Goal: Transaction & Acquisition: Purchase product/service

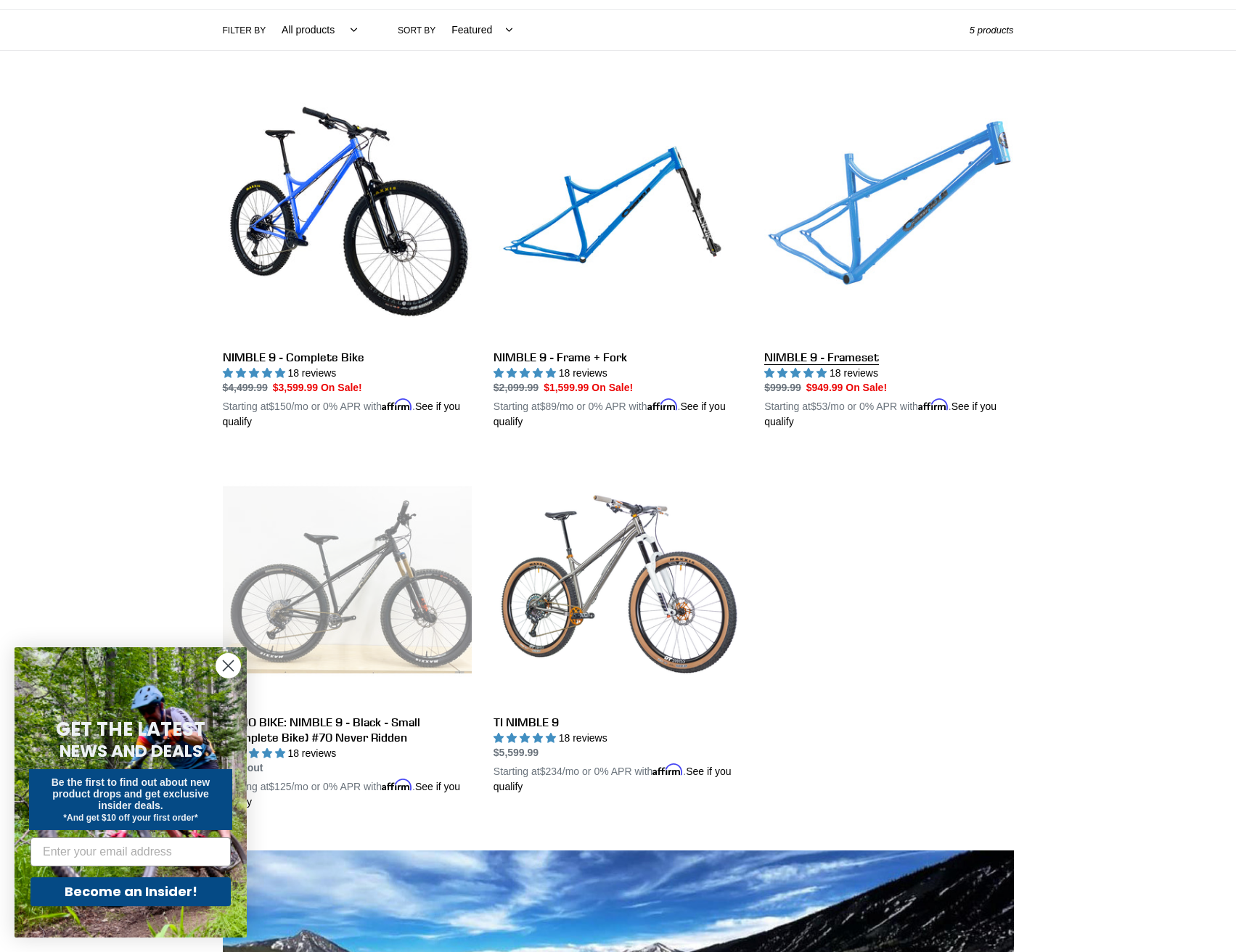
scroll to position [363, 0]
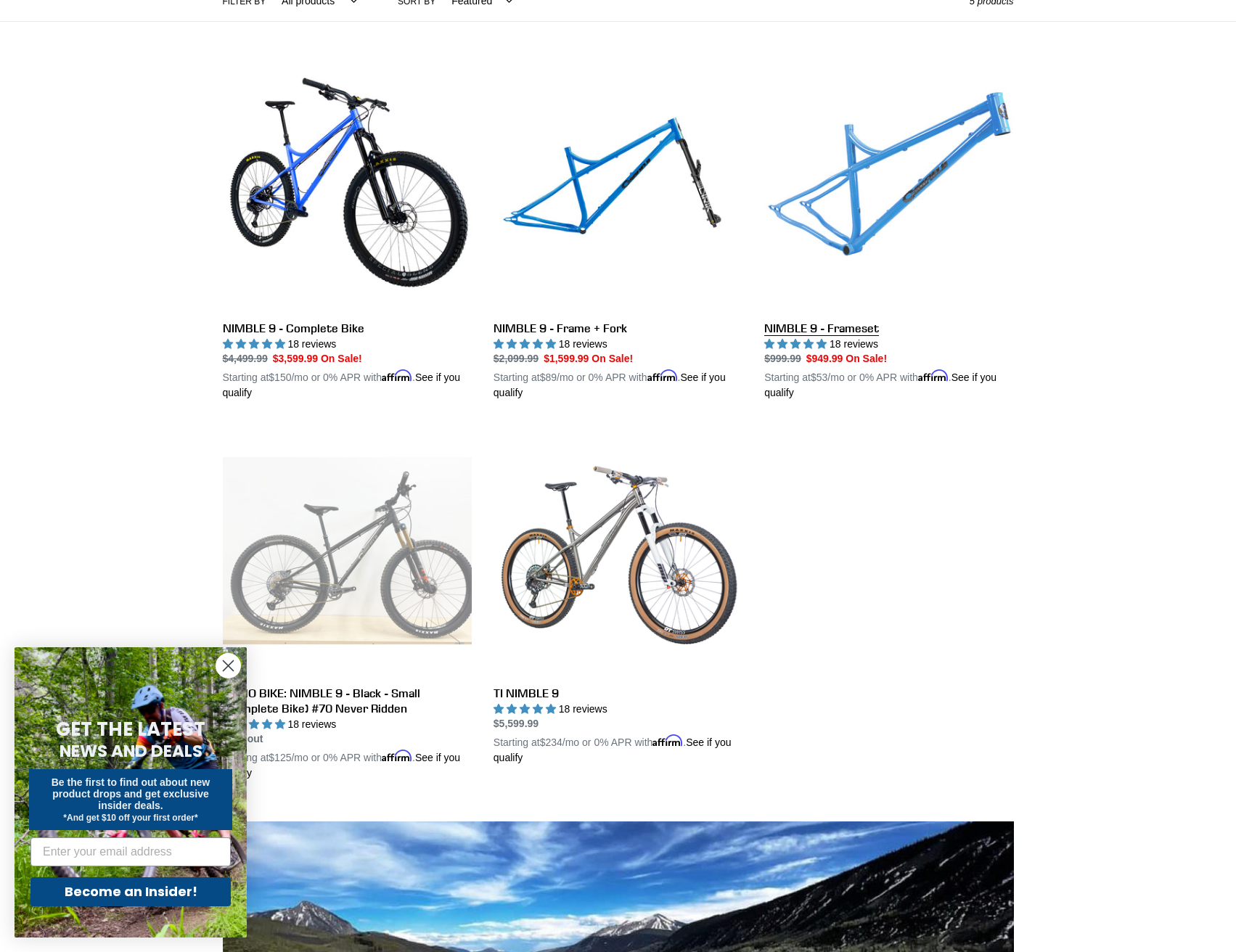
click at [882, 185] on link "NIMBLE 9 - Frameset" at bounding box center [889, 231] width 249 height 340
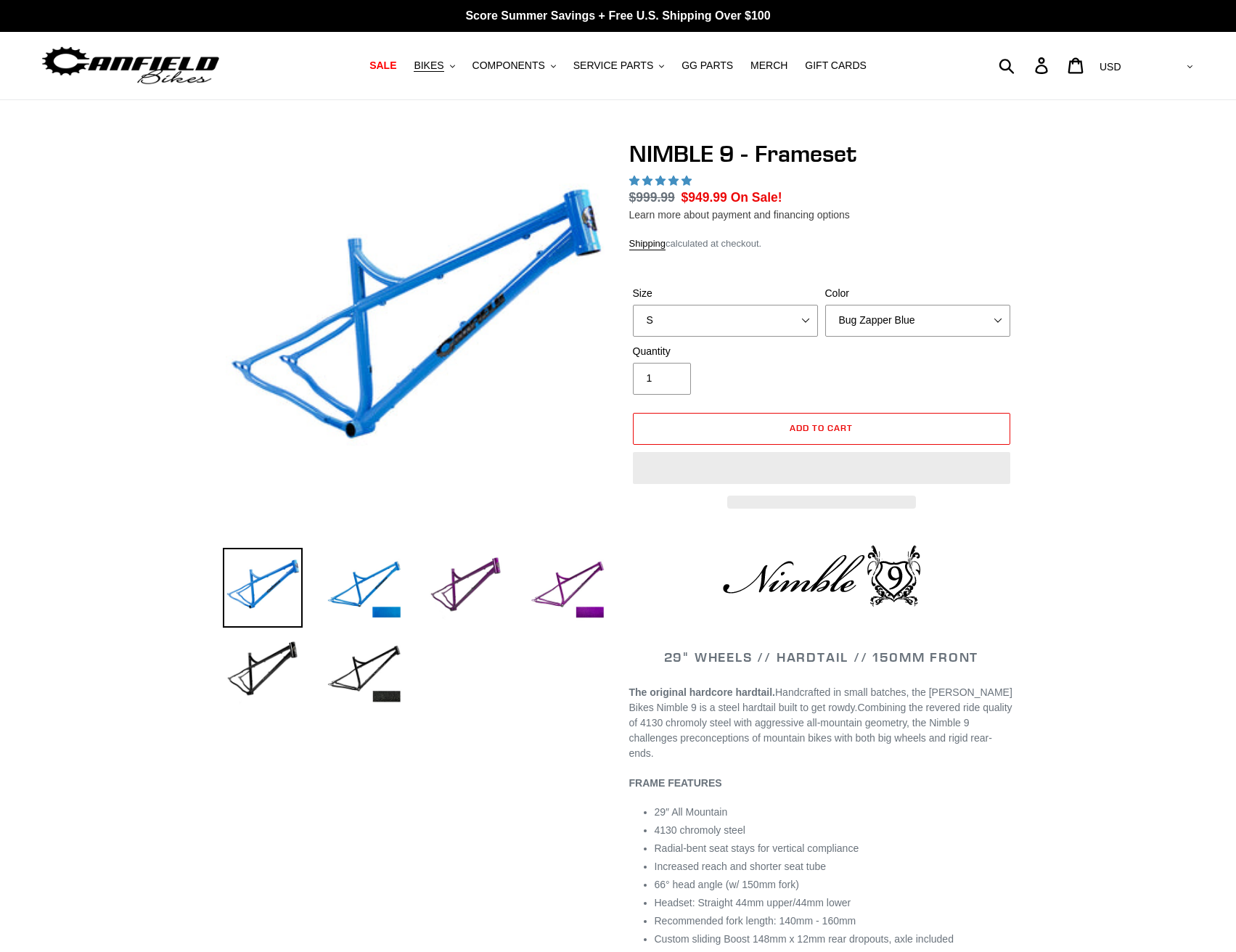
select select "highest-rating"
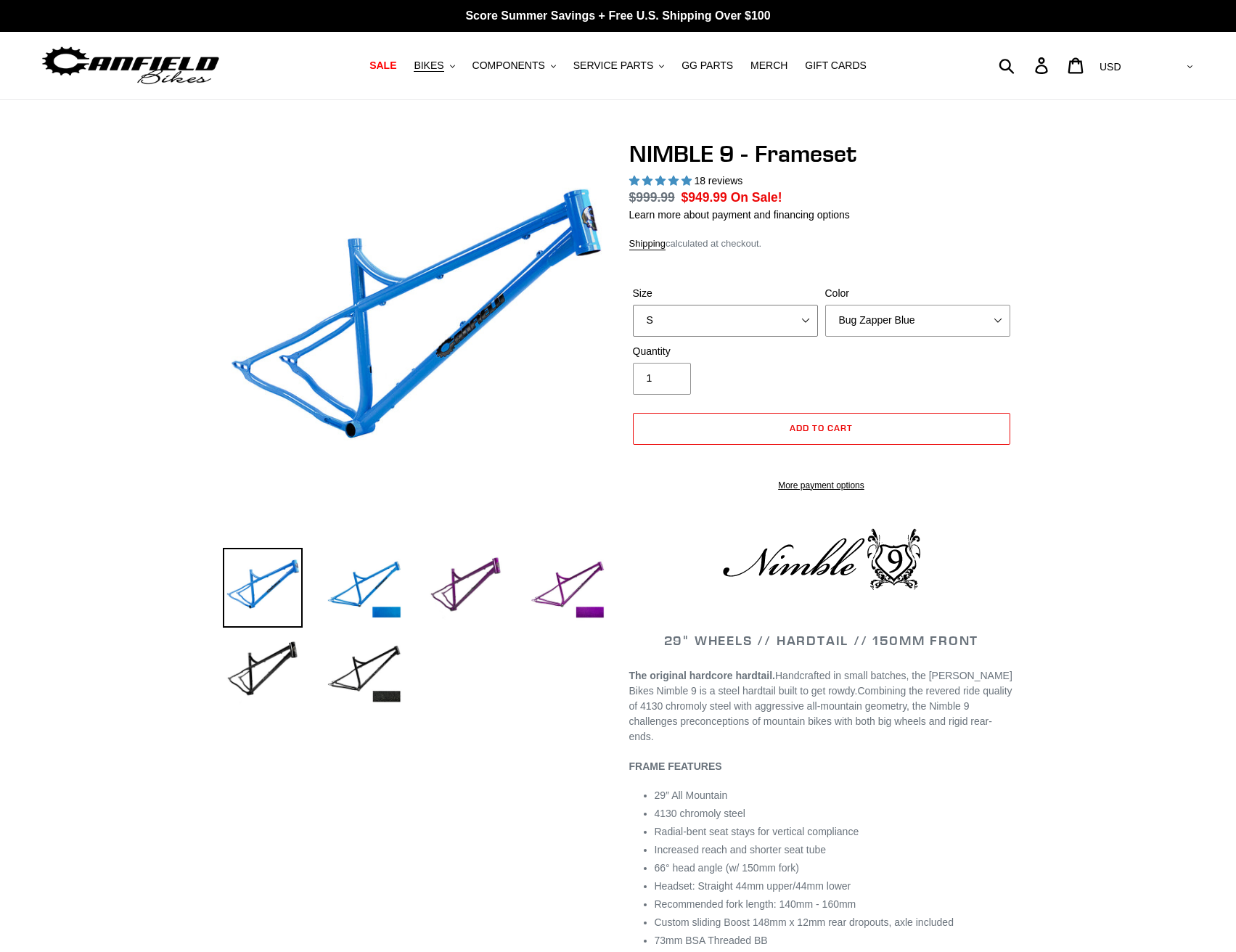
click at [708, 315] on select "S M L XL" at bounding box center [725, 321] width 185 height 32
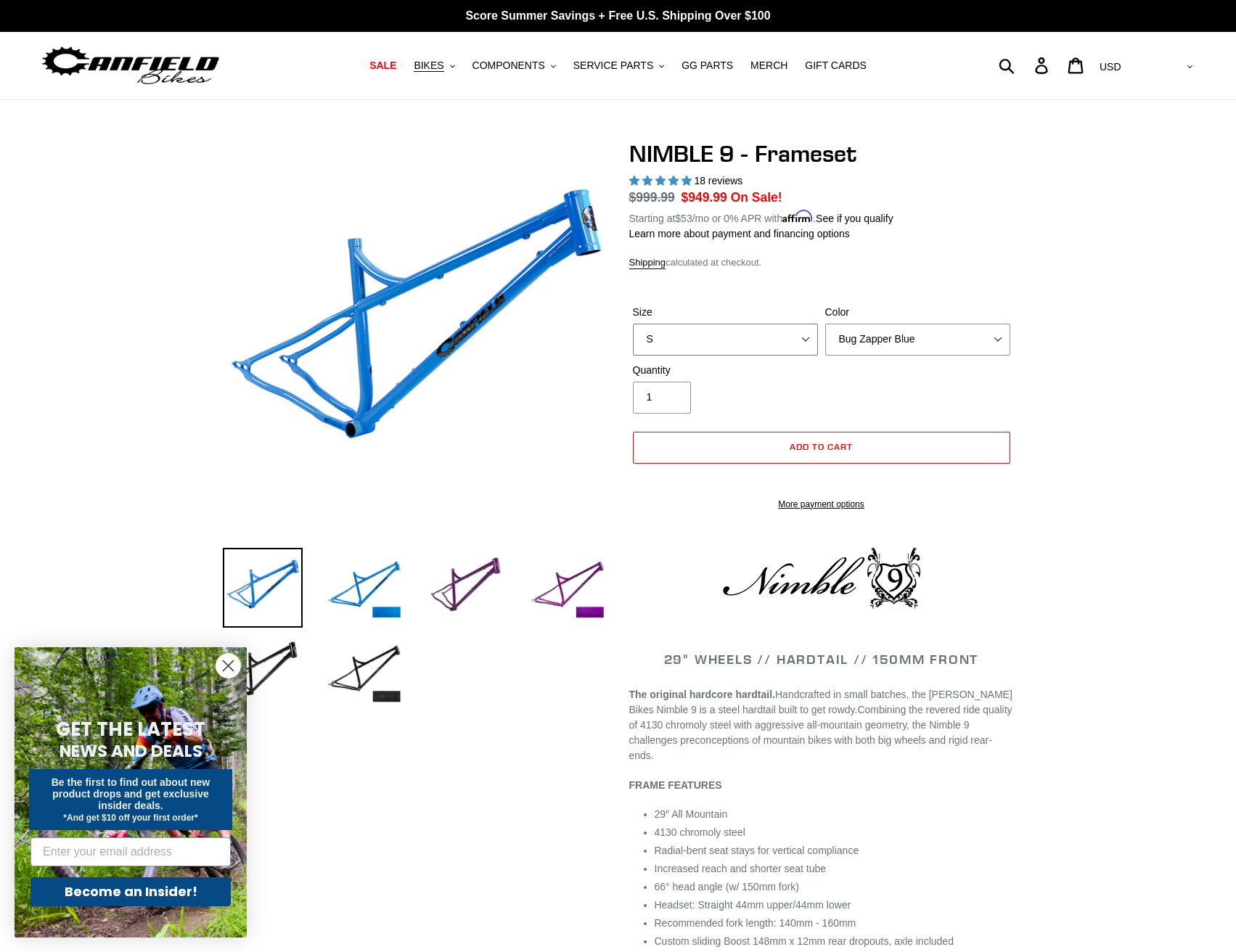
select select "M"
click at [633, 324] on select "S M L XL" at bounding box center [725, 340] width 185 height 32
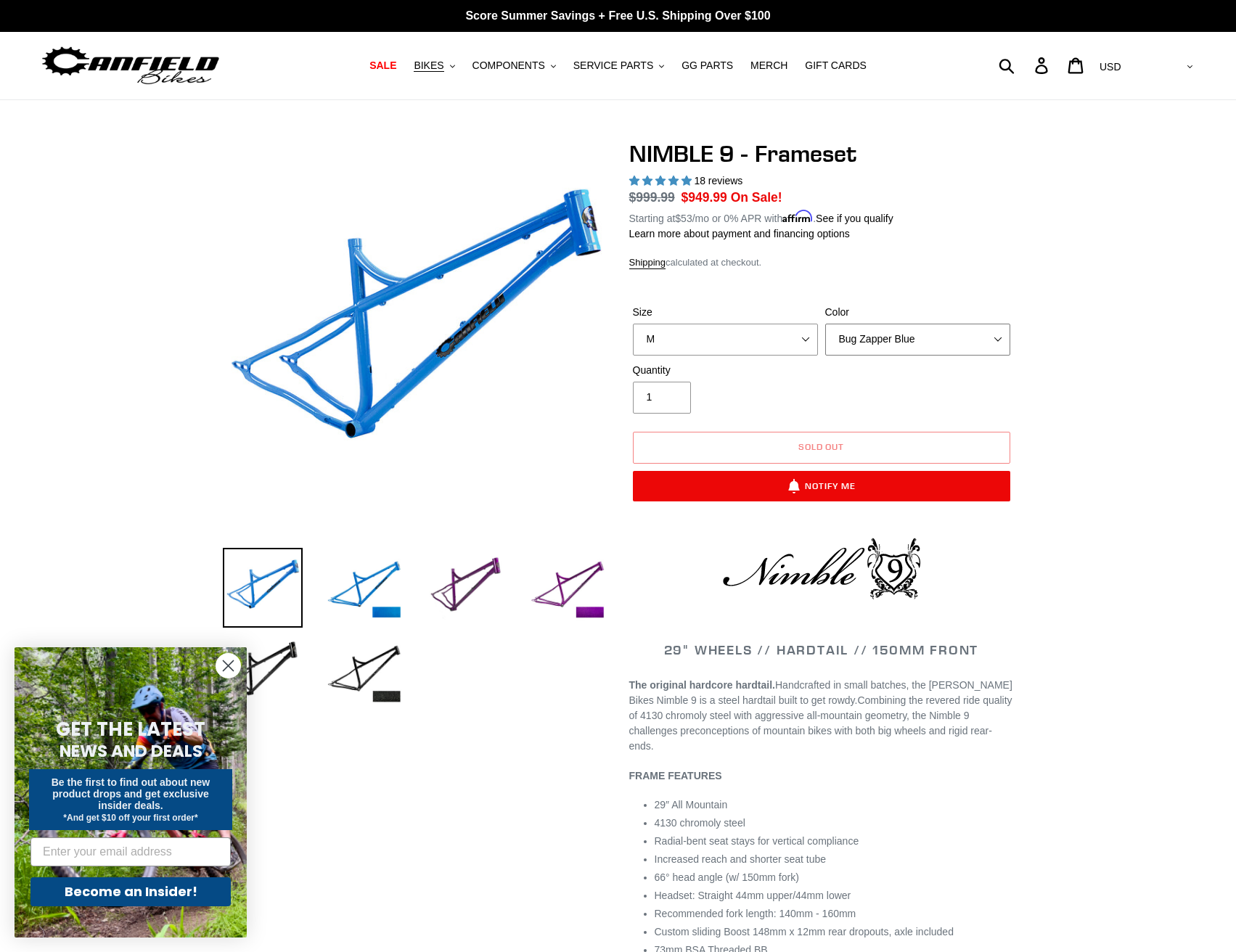
click at [844, 345] on select "Bug Zapper Blue Purple Haze -Sold Out Galaxy Black" at bounding box center [918, 340] width 185 height 32
click at [825, 324] on select "Bug Zapper Blue Purple Haze -Sold Out Galaxy Black" at bounding box center [918, 340] width 185 height 32
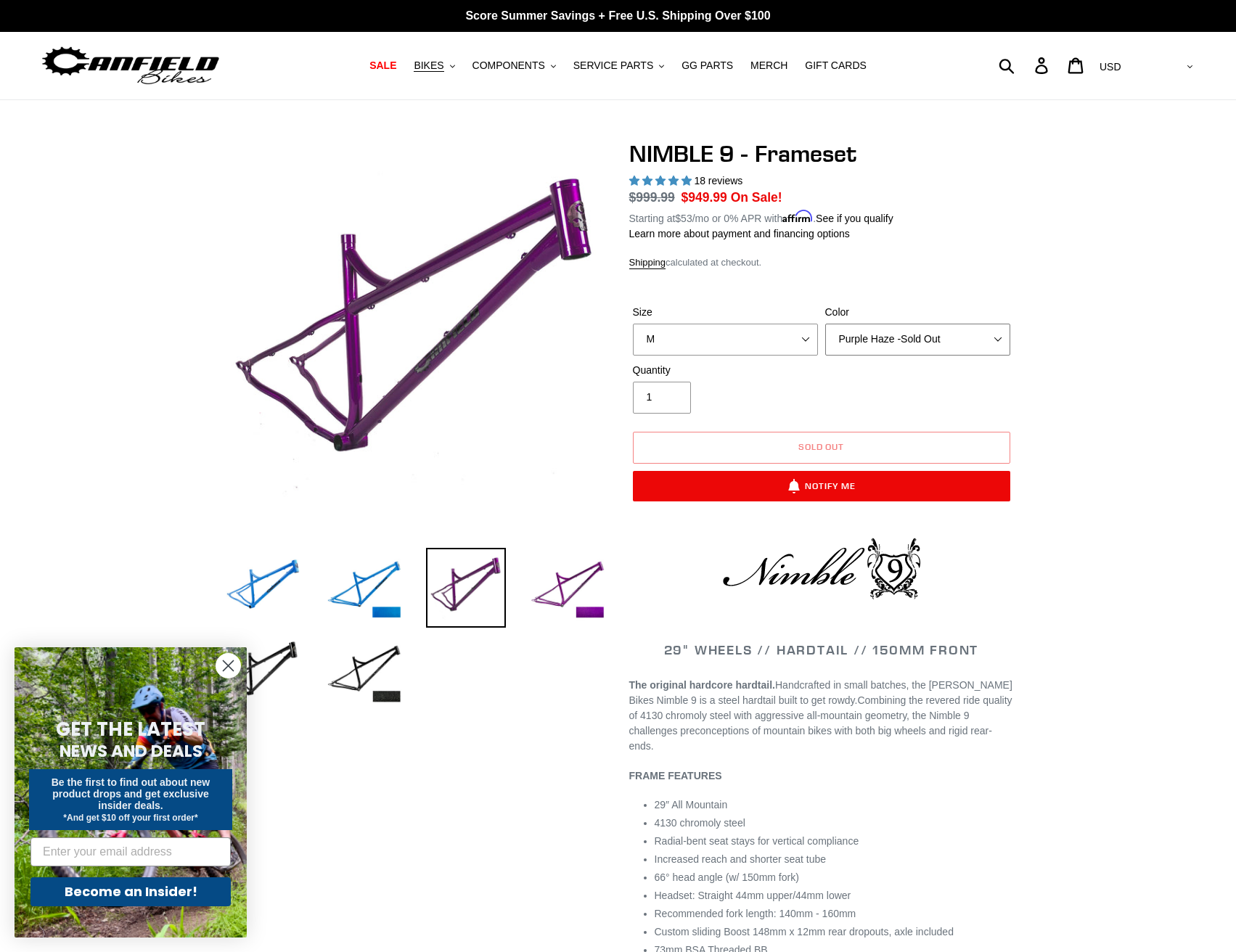
click at [883, 348] on select "Bug Zapper Blue Purple Haze -Sold Out Galaxy Black" at bounding box center [918, 340] width 185 height 32
click at [825, 324] on select "Bug Zapper Blue Purple Haze -Sold Out Galaxy Black" at bounding box center [918, 340] width 185 height 32
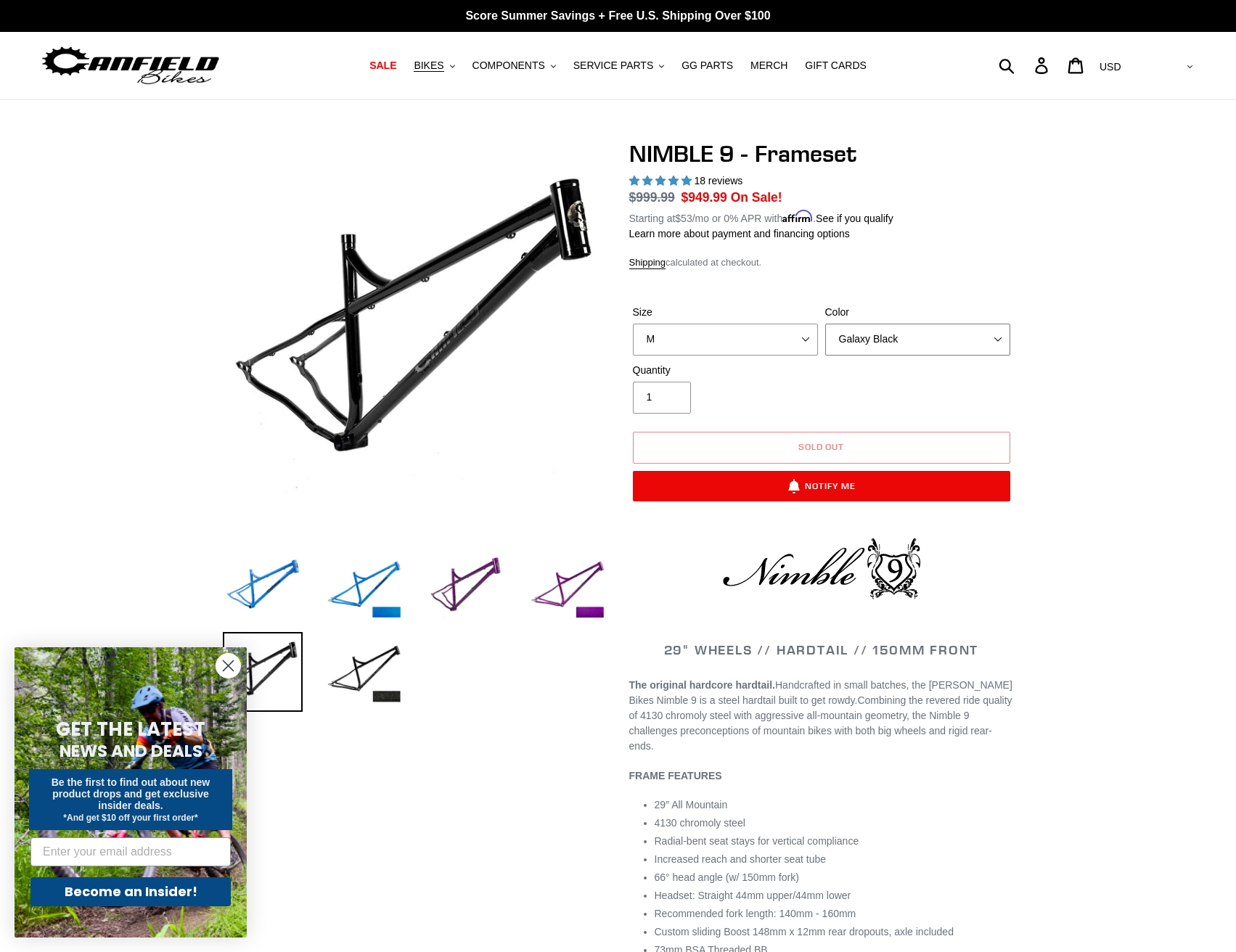
click at [867, 333] on select "Bug Zapper Blue Purple Haze -Sold Out Galaxy Black" at bounding box center [918, 340] width 185 height 32
select select "Bug Zapper Blue"
click at [825, 324] on select "Bug Zapper Blue Purple Haze -Sold Out Galaxy Black" at bounding box center [918, 340] width 185 height 32
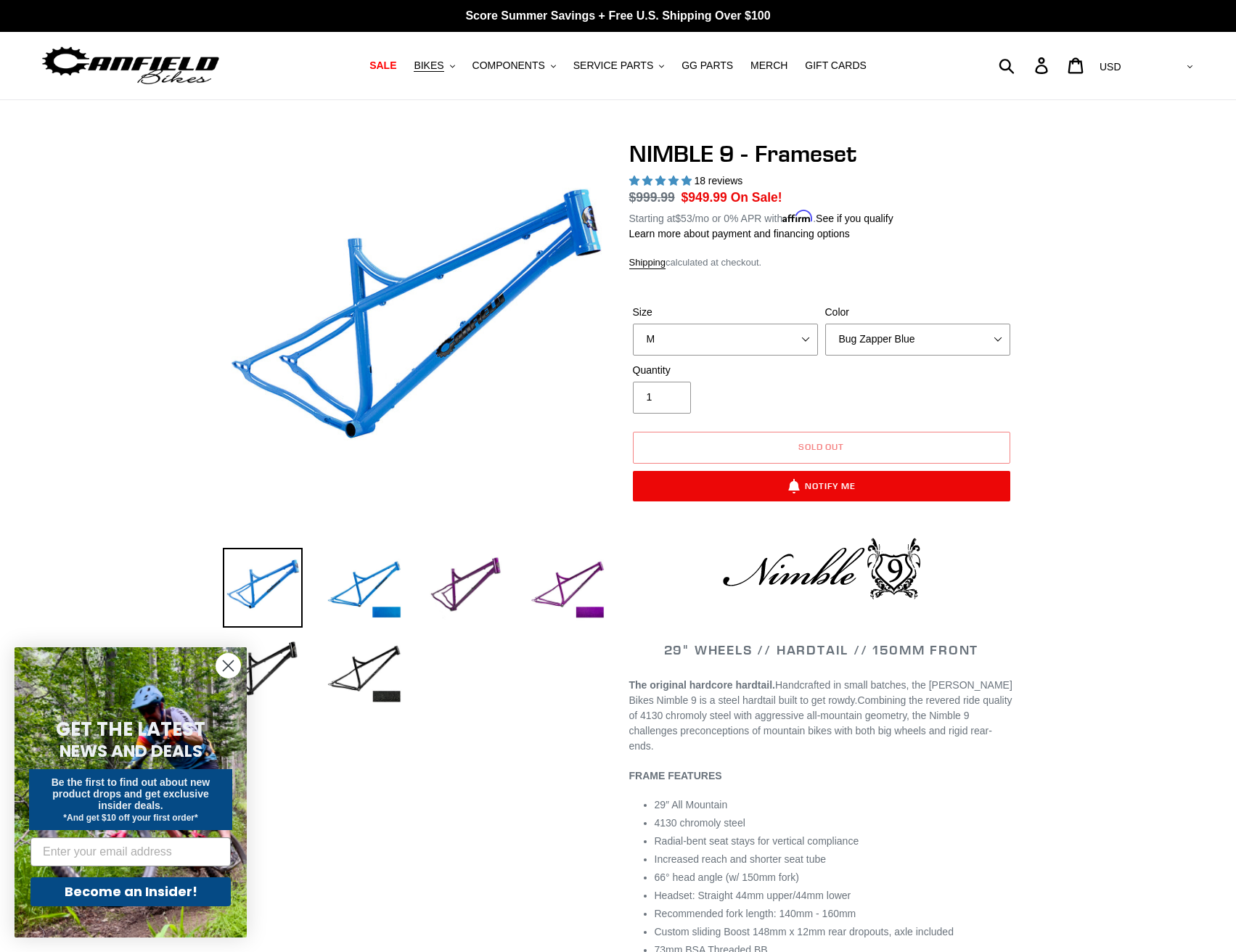
drag, startPoint x: 221, startPoint y: 661, endPoint x: 226, endPoint y: 657, distance: 6.4
click at [221, 661] on circle "Close dialog" at bounding box center [228, 665] width 24 height 24
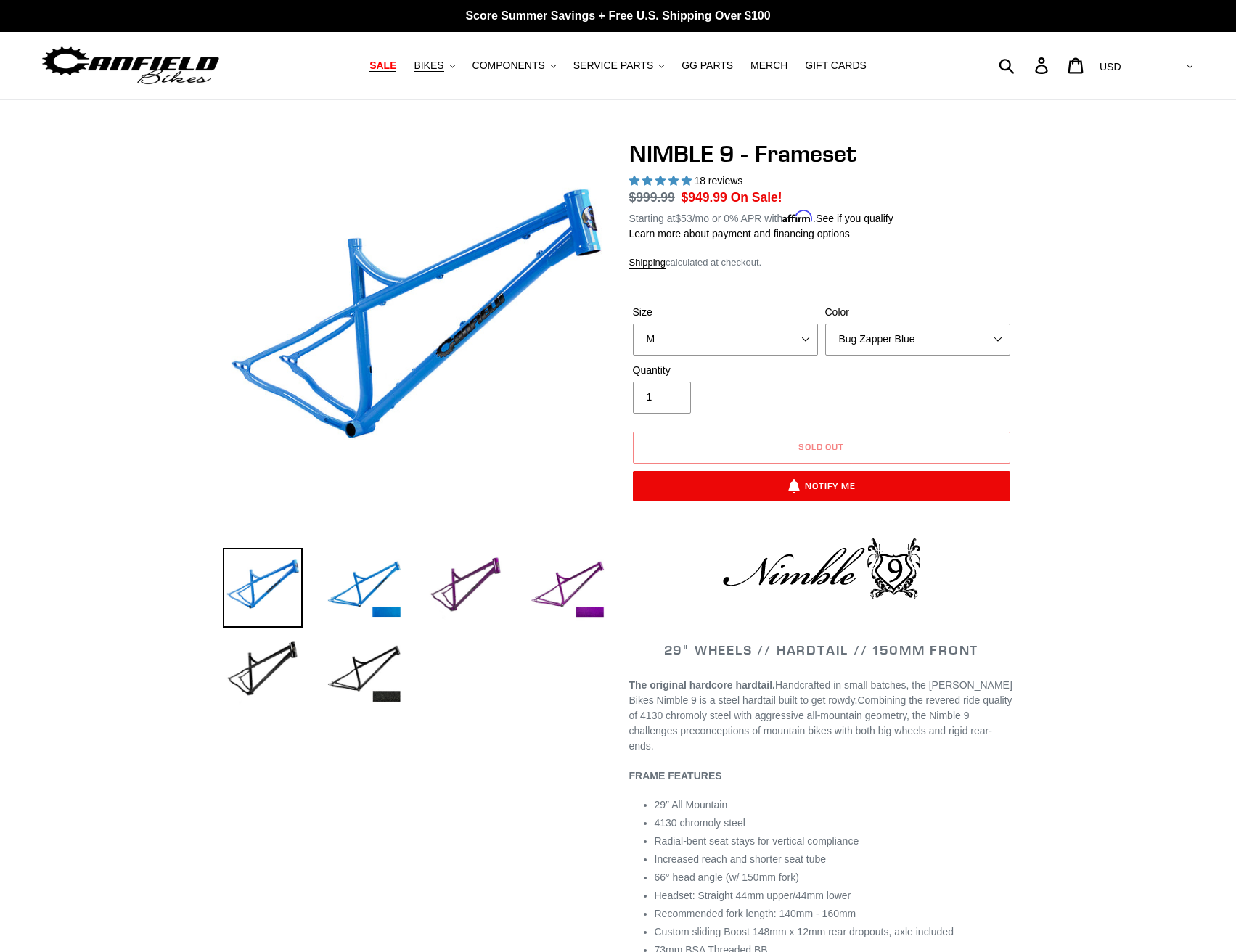
click at [396, 69] on span "SALE" at bounding box center [382, 65] width 27 height 12
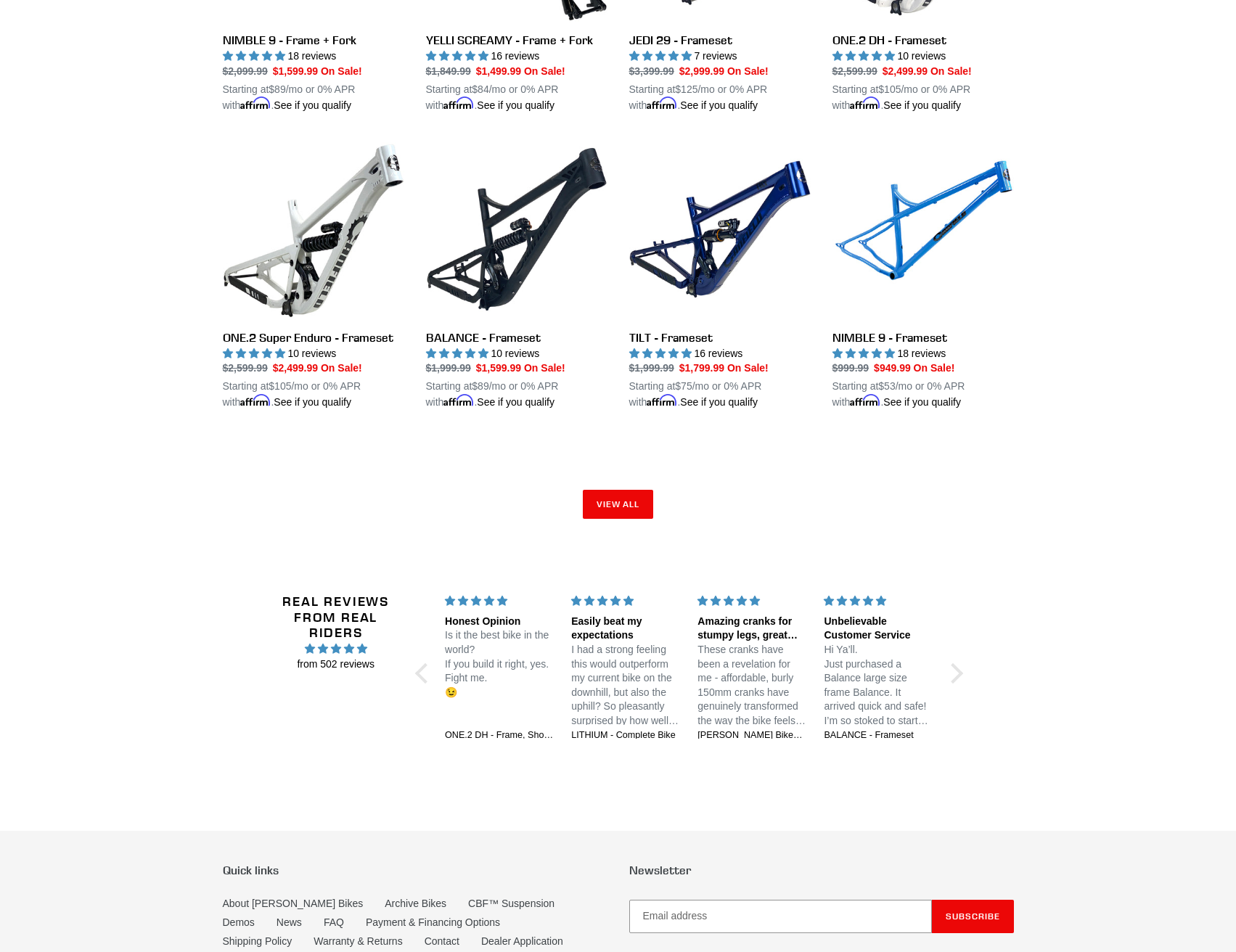
scroll to position [2177, 0]
